Goal: Task Accomplishment & Management: Use online tool/utility

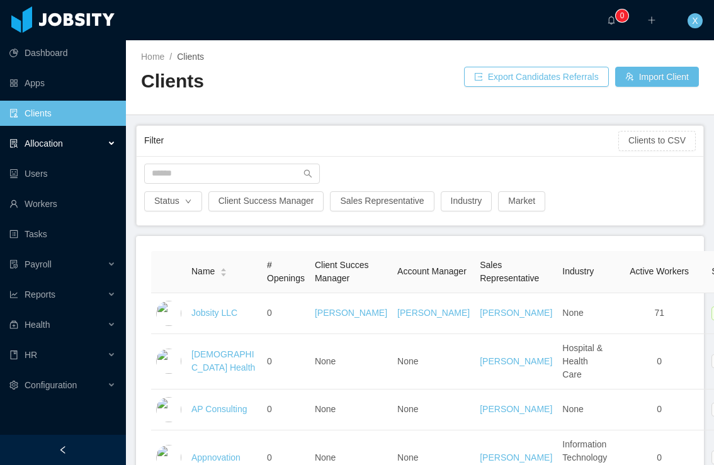
click at [54, 149] on div "Allocation" at bounding box center [63, 143] width 126 height 25
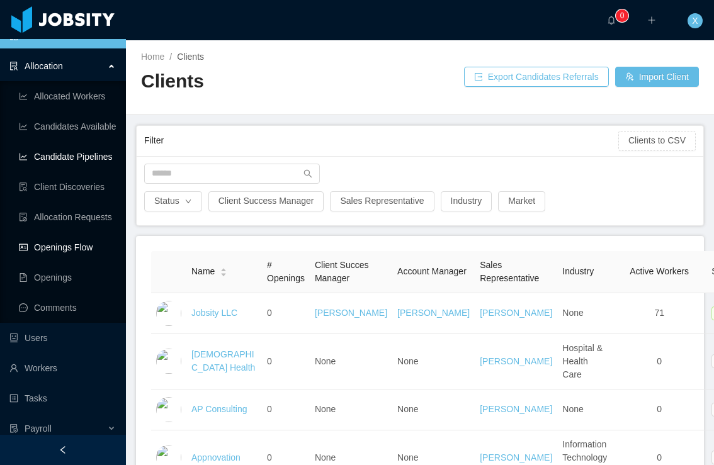
scroll to position [79, 0]
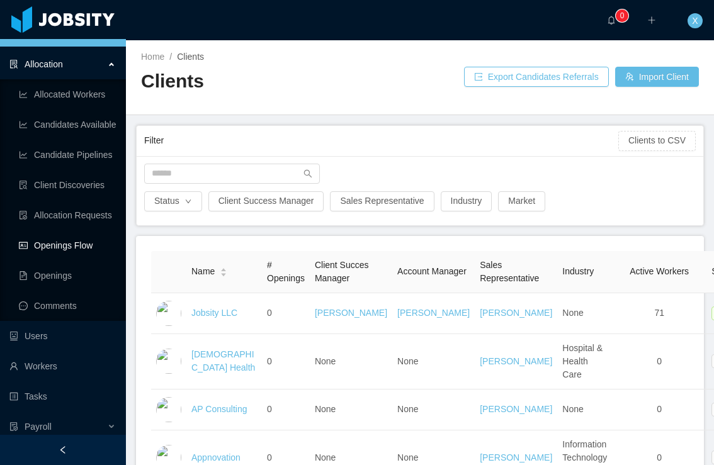
click at [68, 242] on link "Openings Flow" at bounding box center [67, 245] width 97 height 25
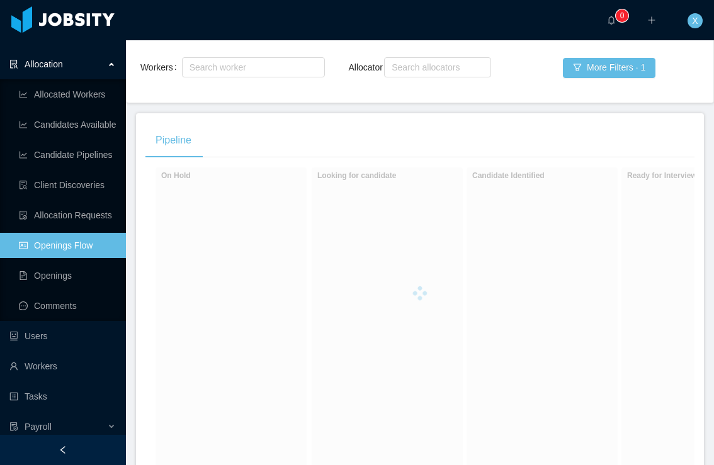
scroll to position [128, 0]
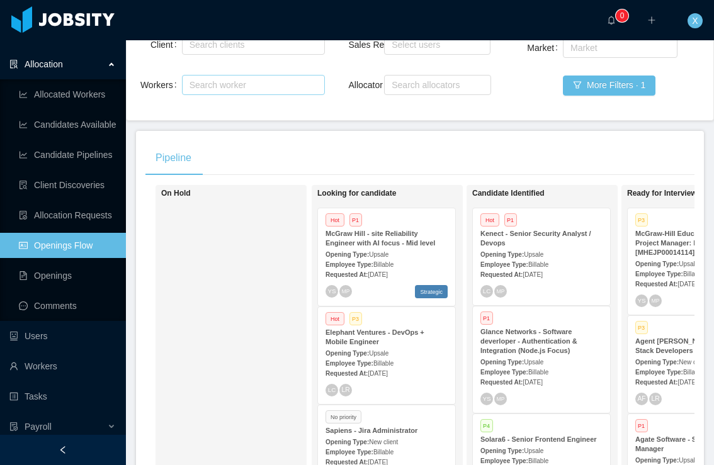
click at [237, 84] on div "Search worker" at bounding box center [248, 85] width 116 height 13
click at [237, 48] on div "Search clients" at bounding box center [251, 44] width 122 height 13
type input "******"
click at [244, 69] on li "McGraw-Hill Education" at bounding box center [252, 69] width 143 height 20
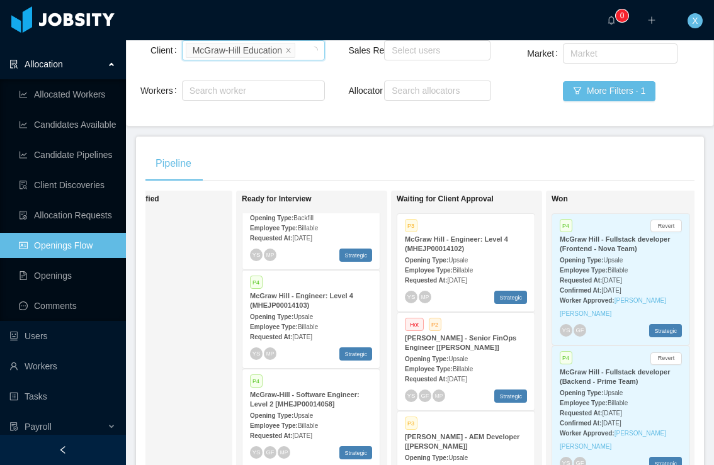
scroll to position [163, 0]
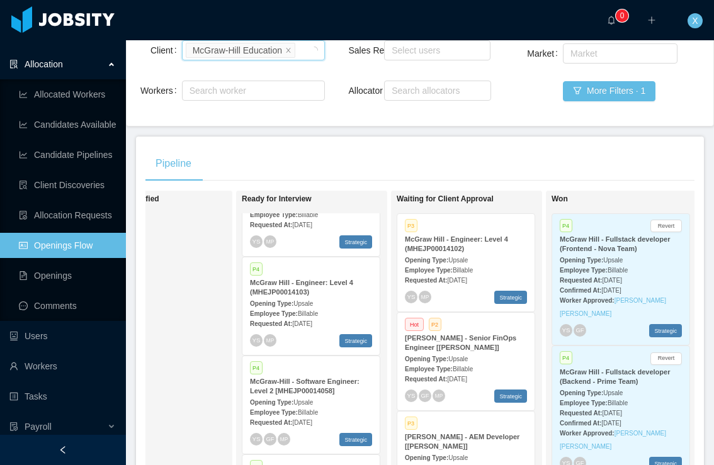
click at [338, 306] on div "Opening Type: Upsale" at bounding box center [311, 303] width 122 height 13
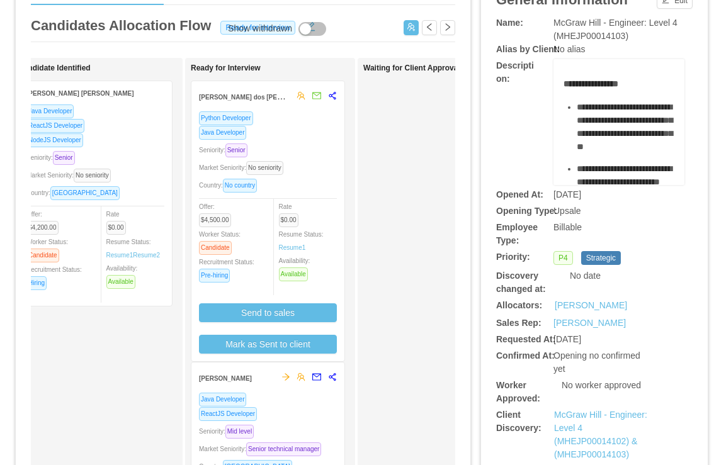
scroll to position [93, 0]
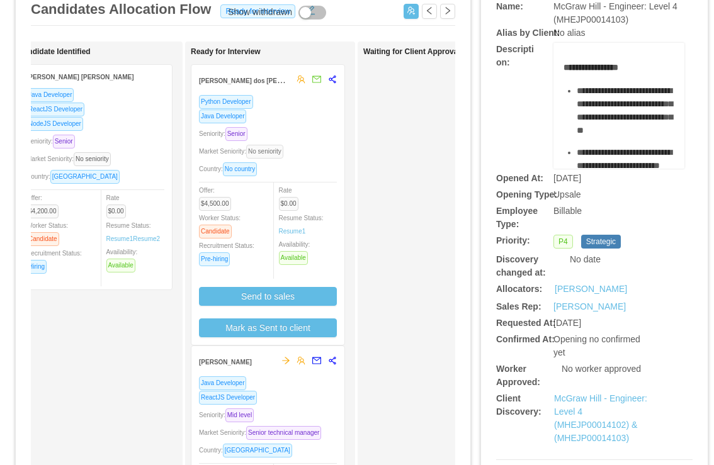
click at [283, 145] on span "No seniority" at bounding box center [264, 152] width 37 height 14
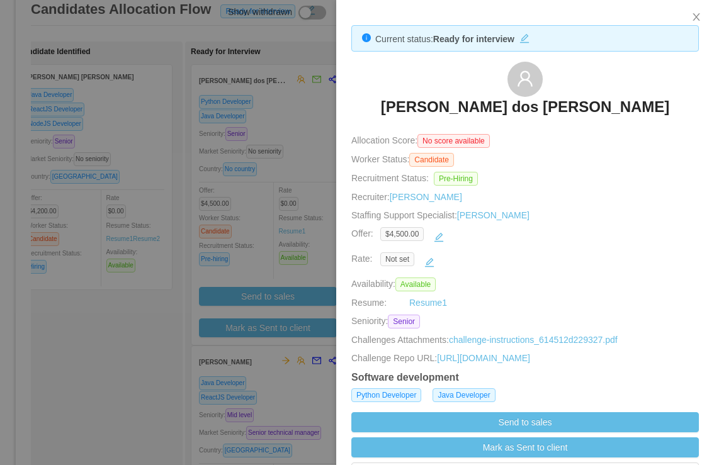
click at [511, 108] on h3 "[PERSON_NAME] dos [PERSON_NAME]" at bounding box center [525, 107] width 289 height 20
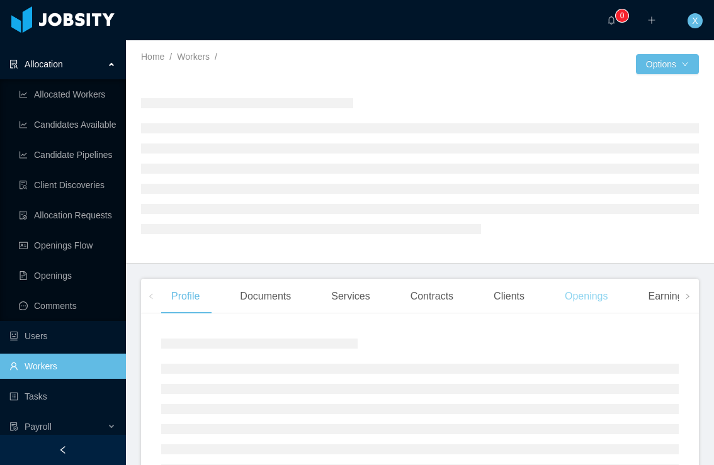
click at [581, 295] on div "Openings" at bounding box center [587, 296] width 64 height 35
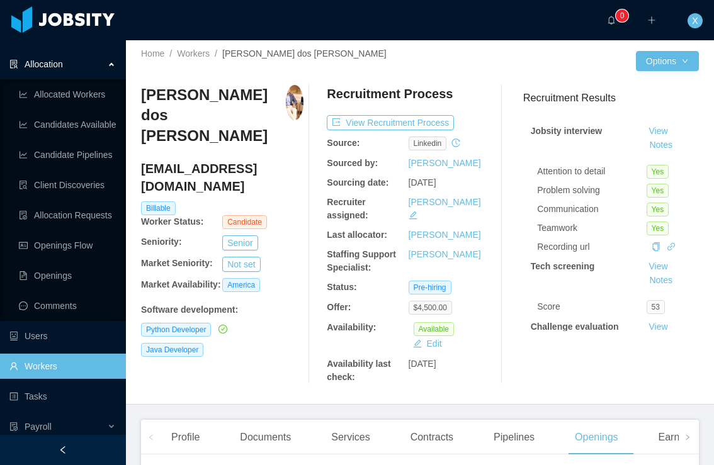
scroll to position [4, 0]
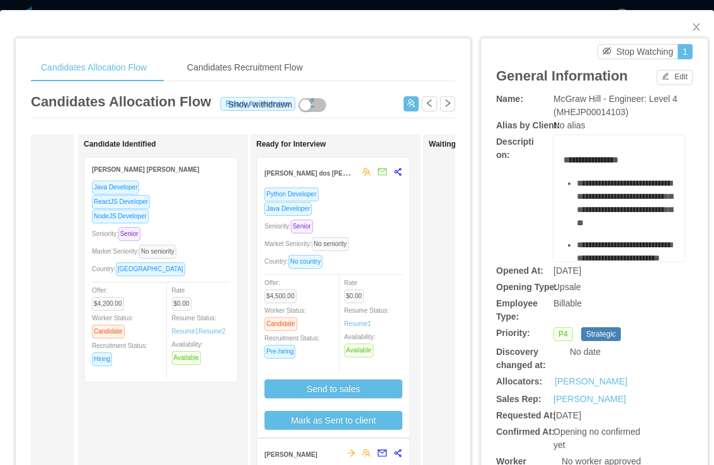
scroll to position [0, 142]
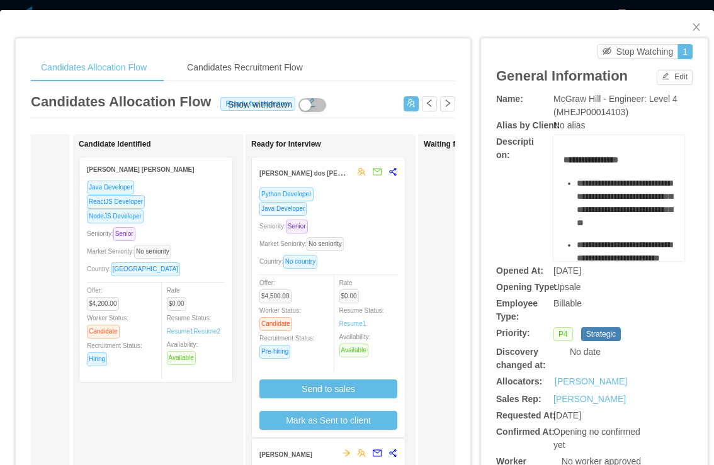
click at [336, 205] on div "Java Developer" at bounding box center [328, 209] width 138 height 14
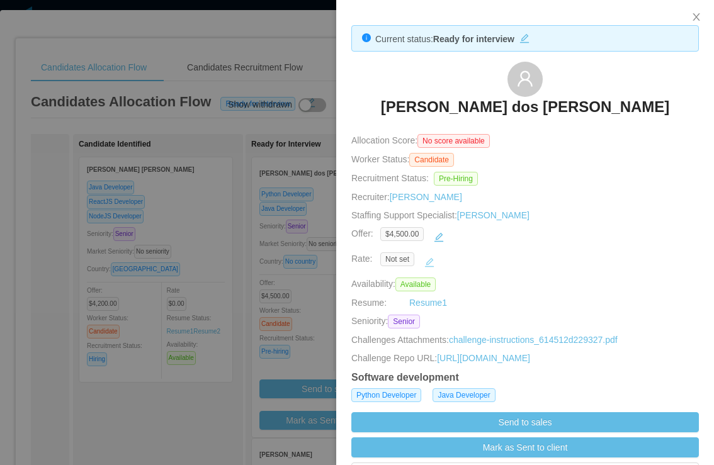
click at [431, 264] on button "button" at bounding box center [429, 263] width 20 height 20
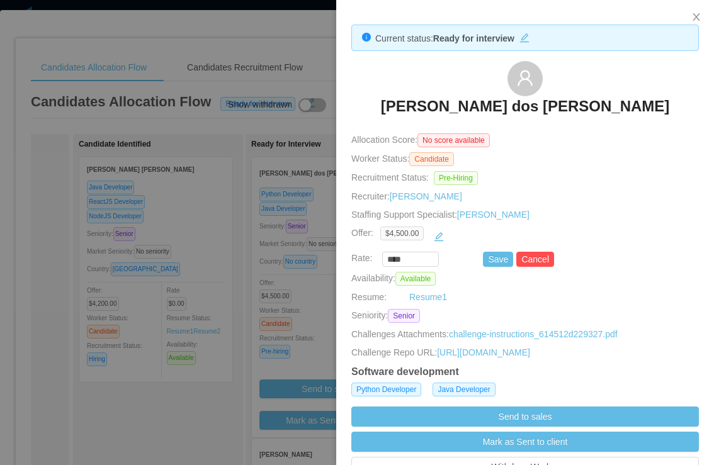
scroll to position [3, 0]
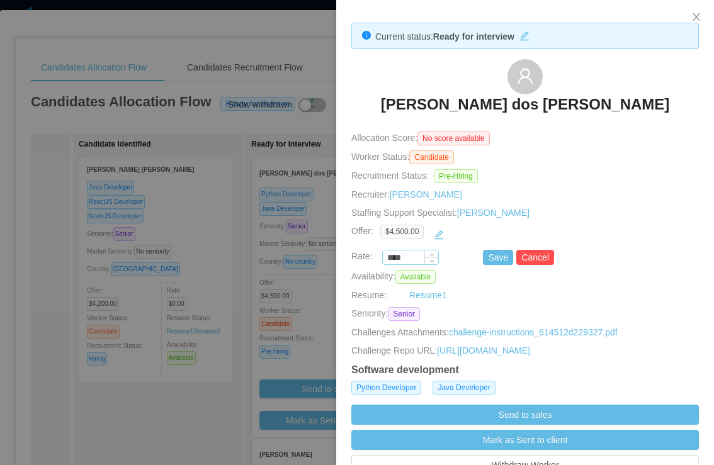
click at [413, 256] on input "****" at bounding box center [410, 258] width 55 height 14
paste input "***"
type input "*******"
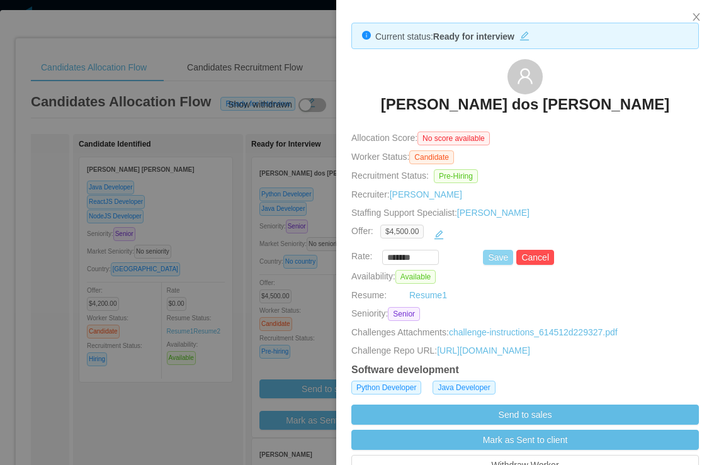
click at [496, 258] on button "Save" at bounding box center [498, 257] width 30 height 15
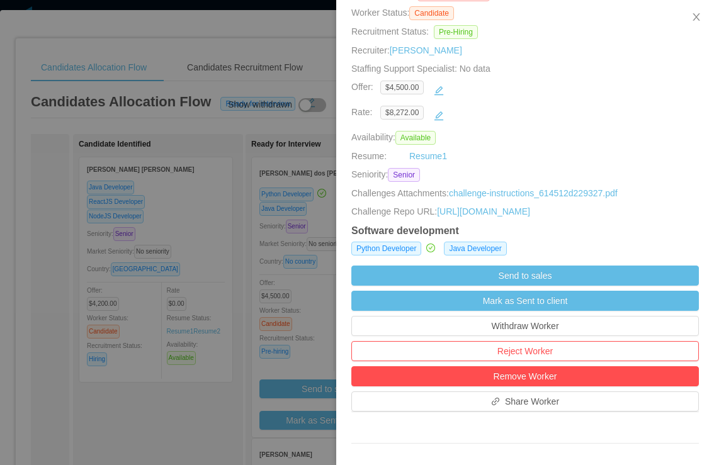
scroll to position [178, 0]
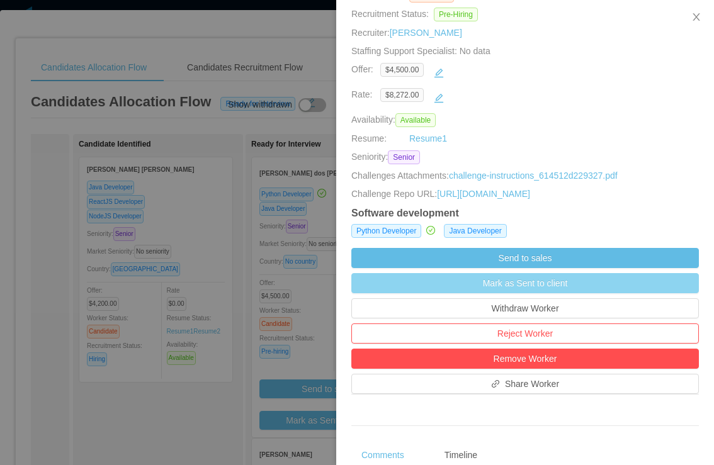
click at [519, 288] on button "Mark as Sent to client" at bounding box center [525, 283] width 348 height 20
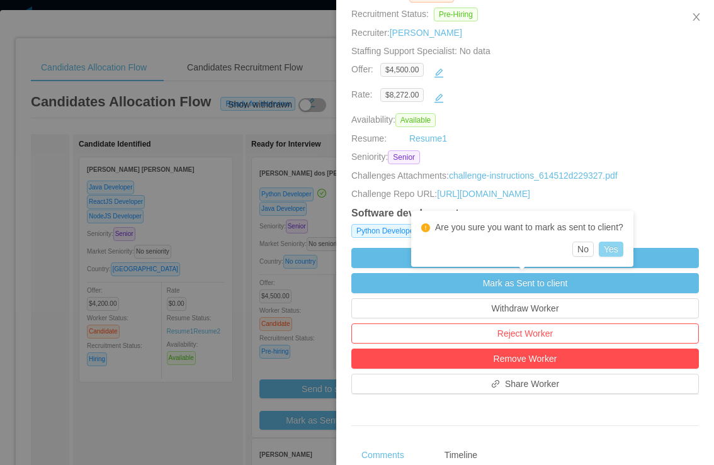
click at [616, 246] on button "Yes" at bounding box center [611, 249] width 25 height 15
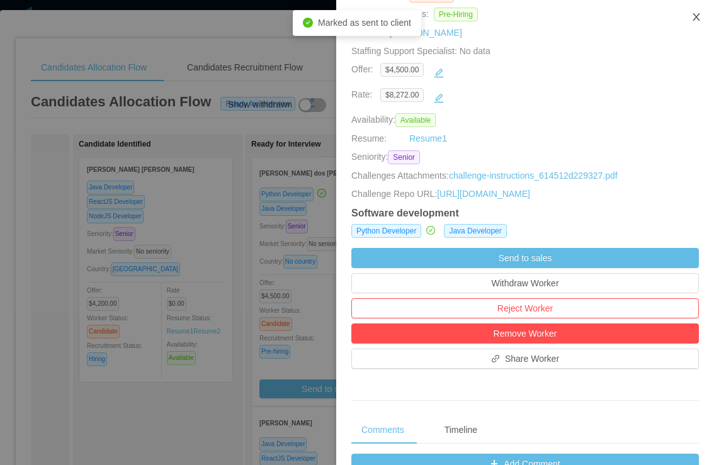
click at [696, 20] on icon "icon: close" at bounding box center [696, 17] width 10 height 10
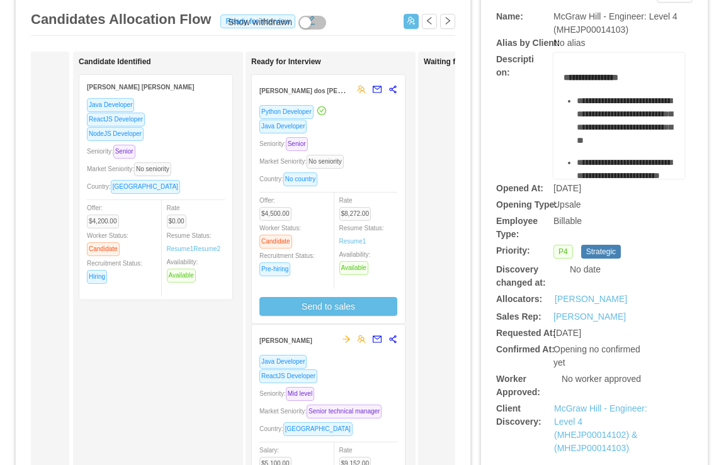
scroll to position [0, 0]
